Goal: Navigation & Orientation: Find specific page/section

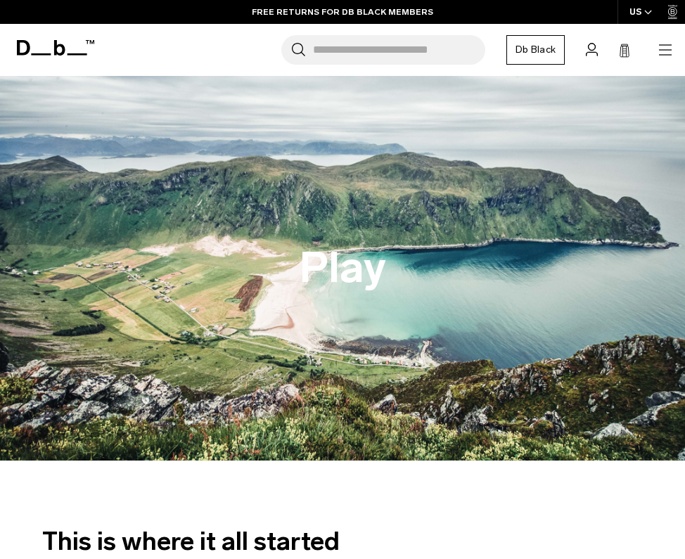
click at [650, 53] on div "Search for Bags, Luggage... Search Close Trending Products All Products Hugger …" at bounding box center [388, 50] width 571 height 30
click at [660, 51] on icon "button" at bounding box center [665, 49] width 17 height 17
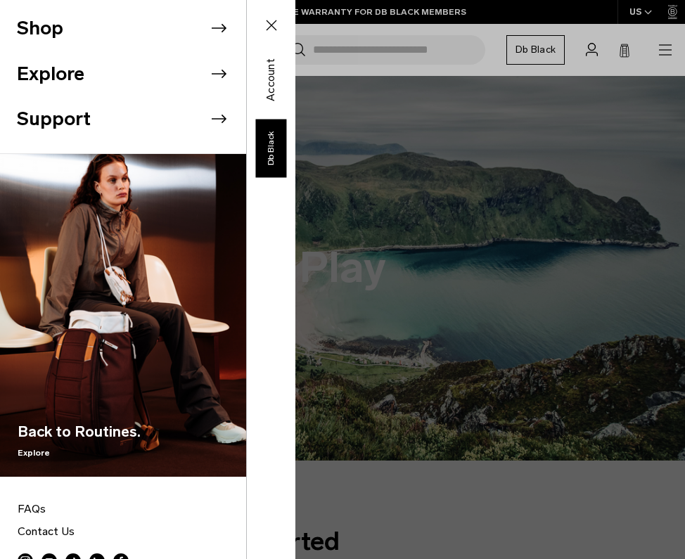
click at [108, 30] on li "Shop" at bounding box center [131, 29] width 229 height 46
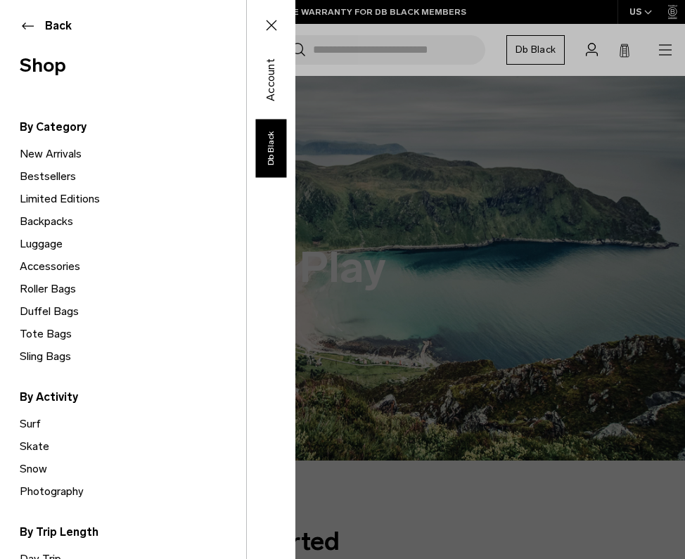
click at [67, 149] on link "New Arrivals" at bounding box center [133, 154] width 226 height 22
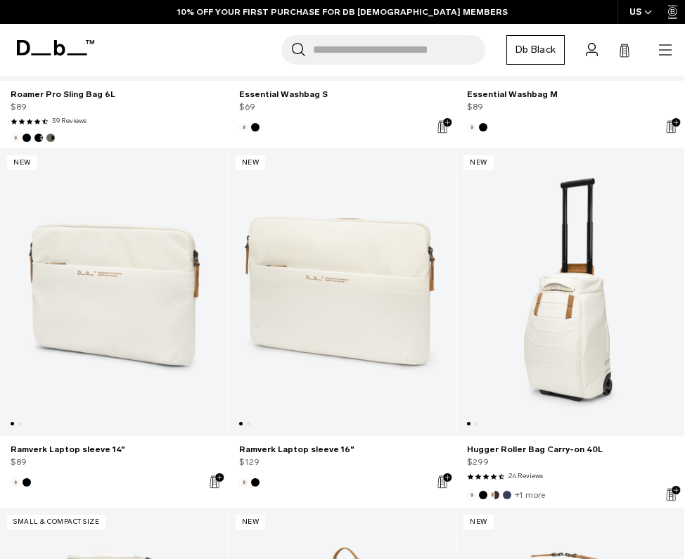
scroll to position [848, 0]
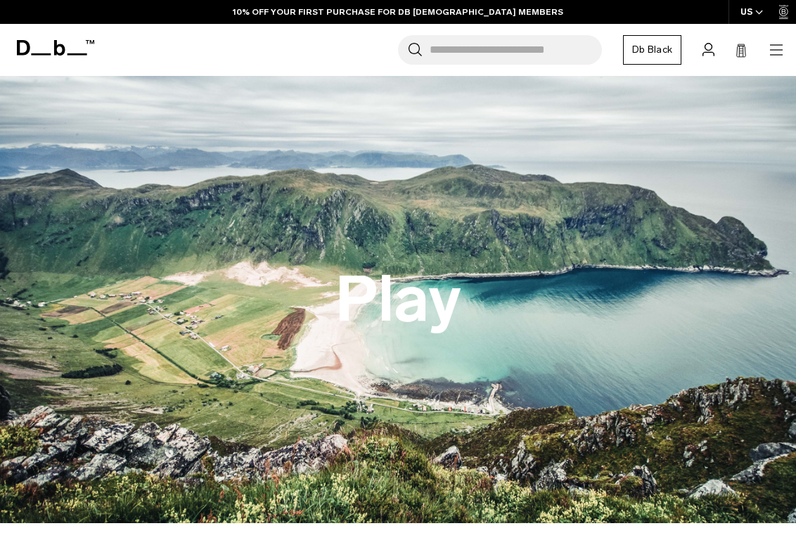
click at [54, 51] on icon at bounding box center [59, 47] width 11 height 15
